Goal: Information Seeking & Learning: Learn about a topic

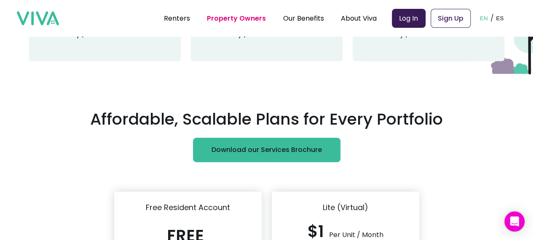
scroll to position [2798, 0]
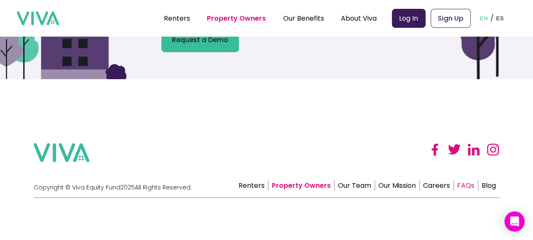
click at [468, 185] on link "FAQs" at bounding box center [466, 185] width 24 height 11
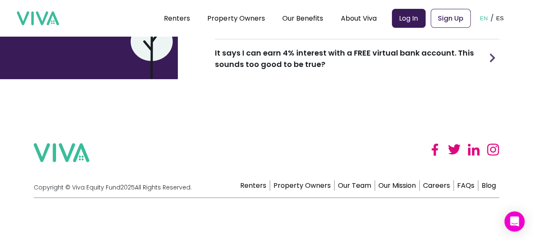
scroll to position [172, 0]
click at [368, 190] on link "Our Team" at bounding box center [355, 185] width 40 height 11
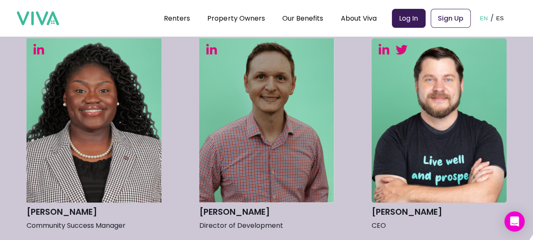
scroll to position [310, 0]
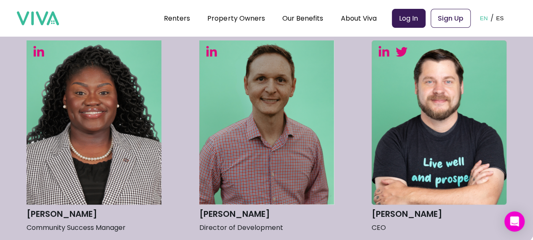
click at [35, 56] on img at bounding box center [39, 51] width 12 height 11
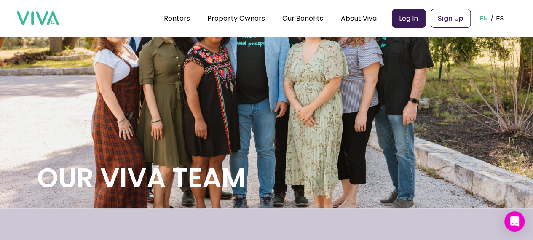
scroll to position [0, 0]
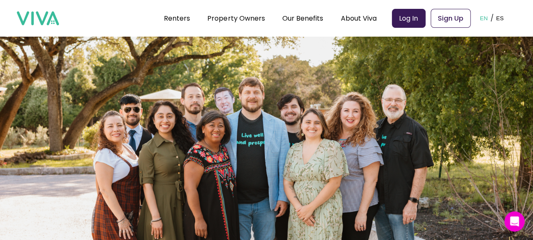
click at [26, 16] on img at bounding box center [38, 18] width 42 height 14
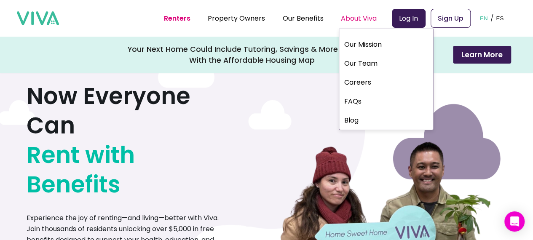
click at [354, 17] on div "About Viva" at bounding box center [359, 18] width 36 height 21
click at [369, 19] on div "About Viva" at bounding box center [359, 18] width 36 height 21
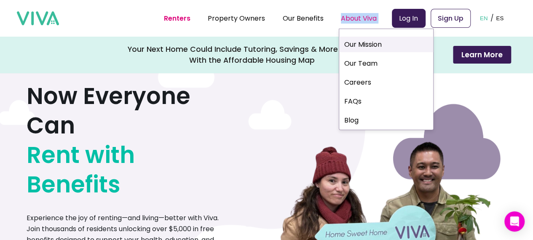
click at [367, 45] on link "Our Mission" at bounding box center [386, 45] width 94 height 16
